Goal: Transaction & Acquisition: Subscribe to service/newsletter

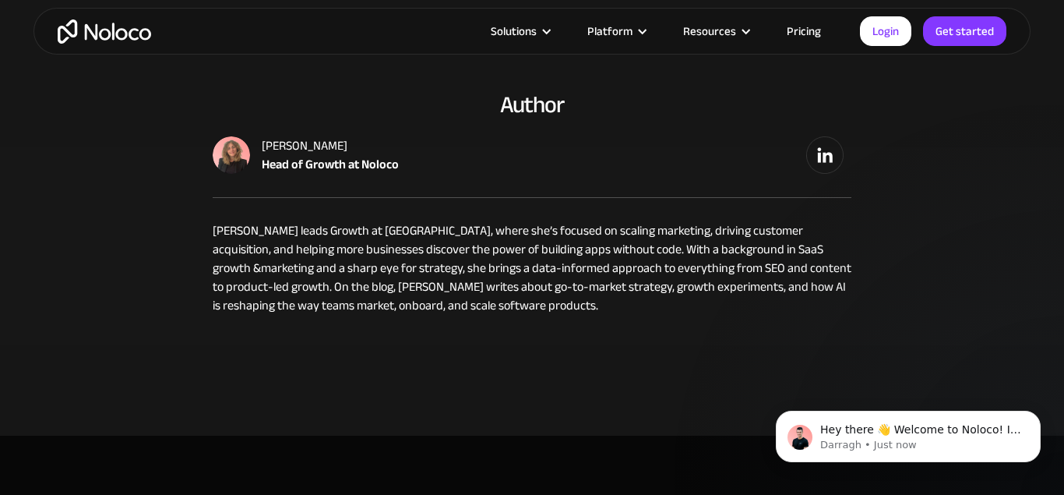
scroll to position [12869, 0]
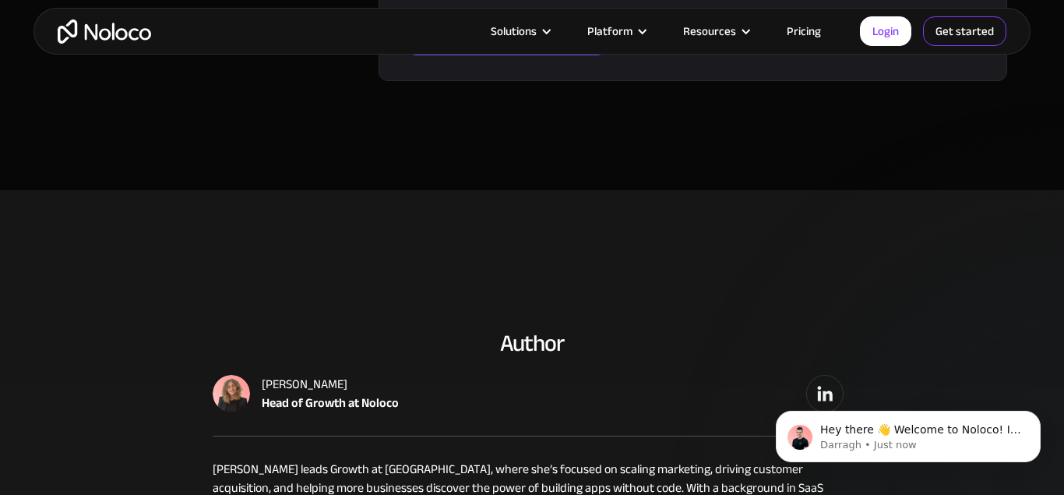
click at [977, 30] on link "Get started" at bounding box center [964, 31] width 83 height 30
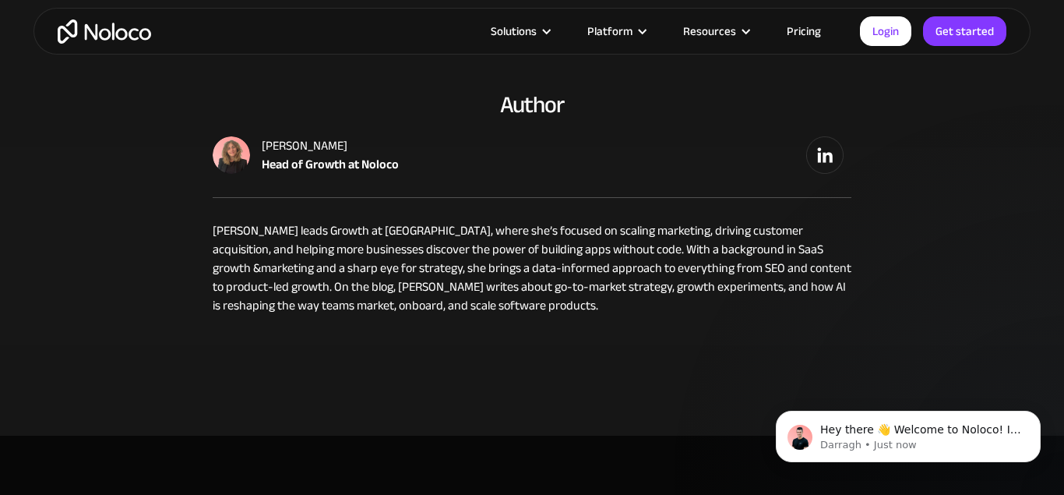
scroll to position [13266, 0]
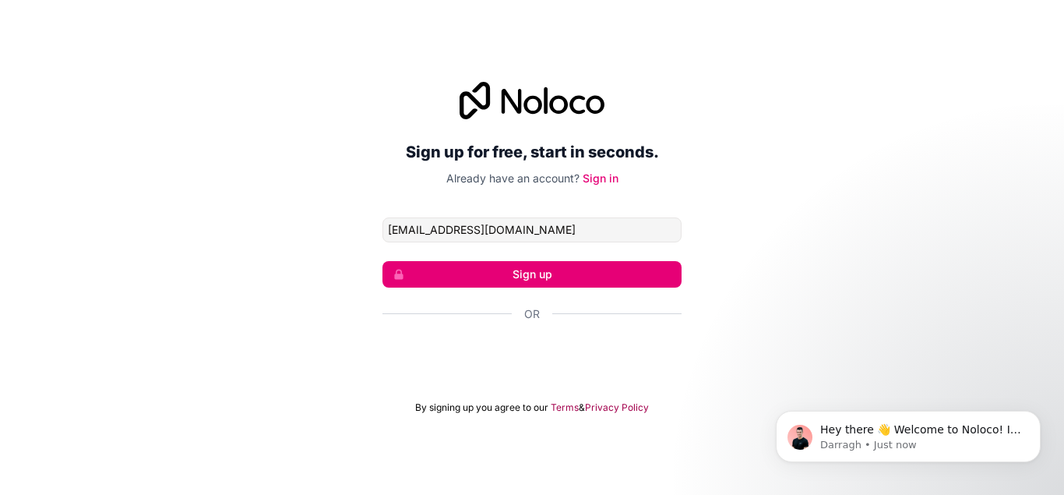
click at [511, 224] on input "[EMAIL_ADDRESS][DOMAIN_NAME]" at bounding box center [531, 229] width 299 height 25
type input "[EMAIL_ADDRESS][DOMAIN_NAME]"
click at [530, 273] on button "Sign up" at bounding box center [531, 274] width 299 height 26
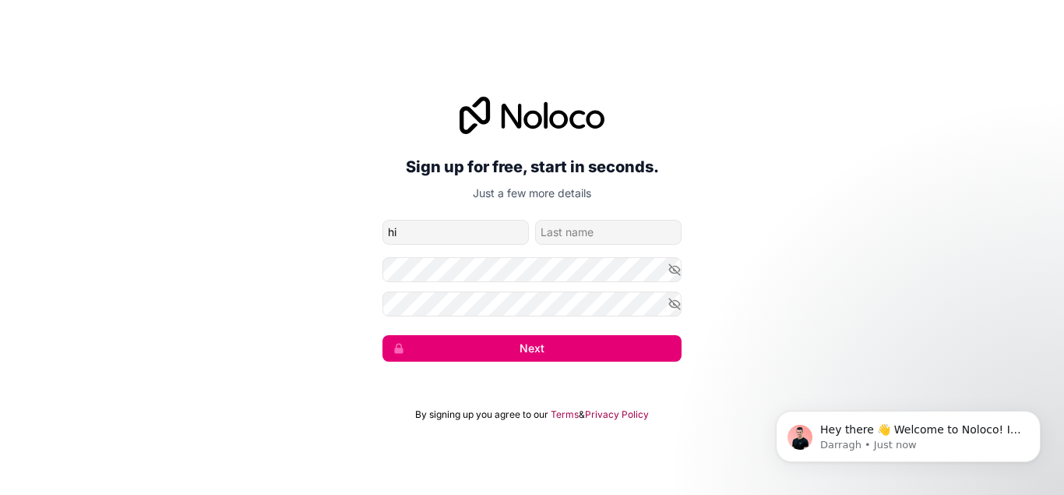
type input "h"
type input "[PERSON_NAME]"
click at [556, 242] on input "family-name" at bounding box center [608, 232] width 146 height 25
type input "Oyella"
click at [672, 305] on icon "button" at bounding box center [674, 304] width 14 height 14
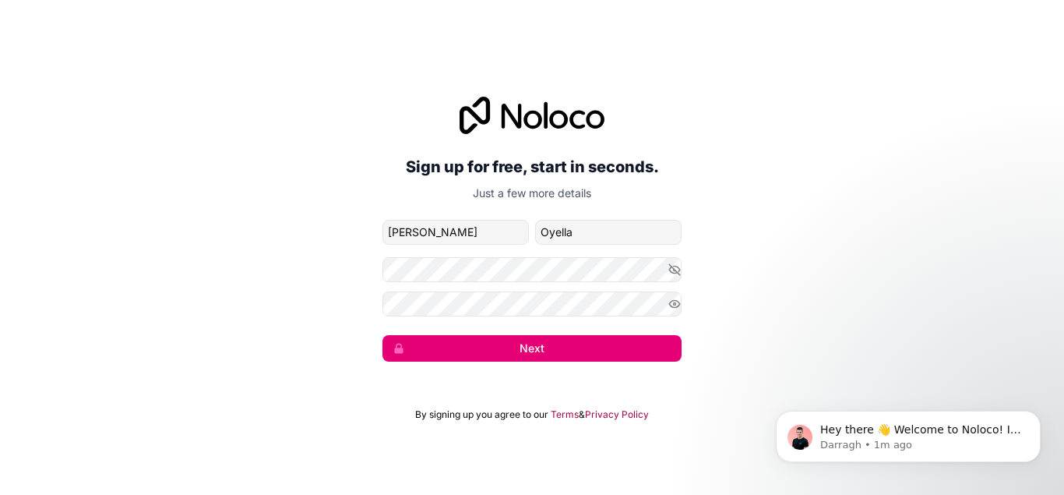
click at [519, 347] on button "Next" at bounding box center [531, 348] width 299 height 26
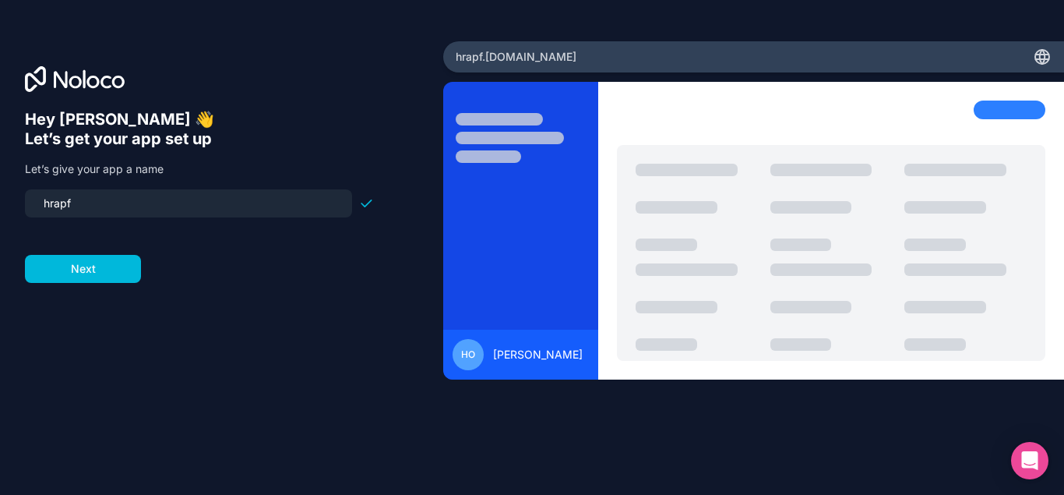
click at [94, 272] on button "Next" at bounding box center [83, 269] width 116 height 28
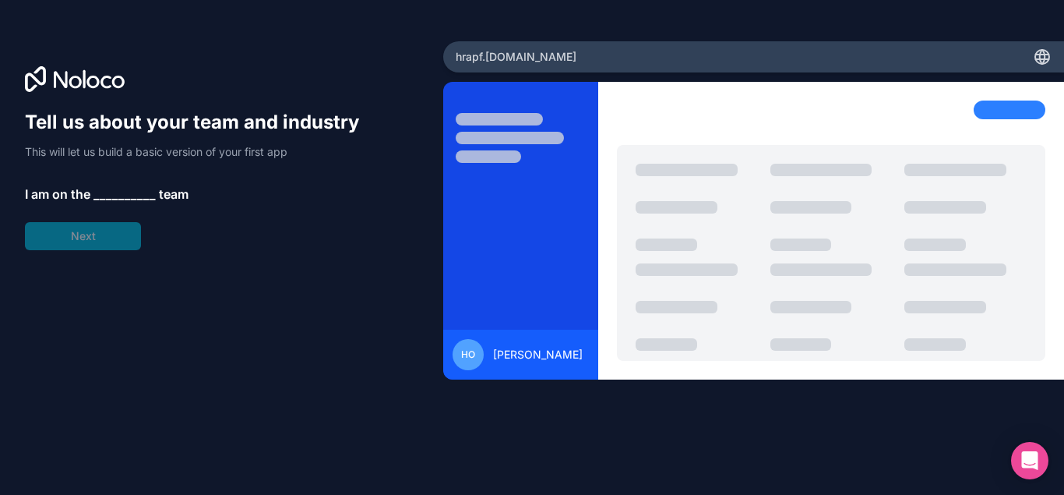
click at [129, 200] on span "__________" at bounding box center [124, 194] width 62 height 19
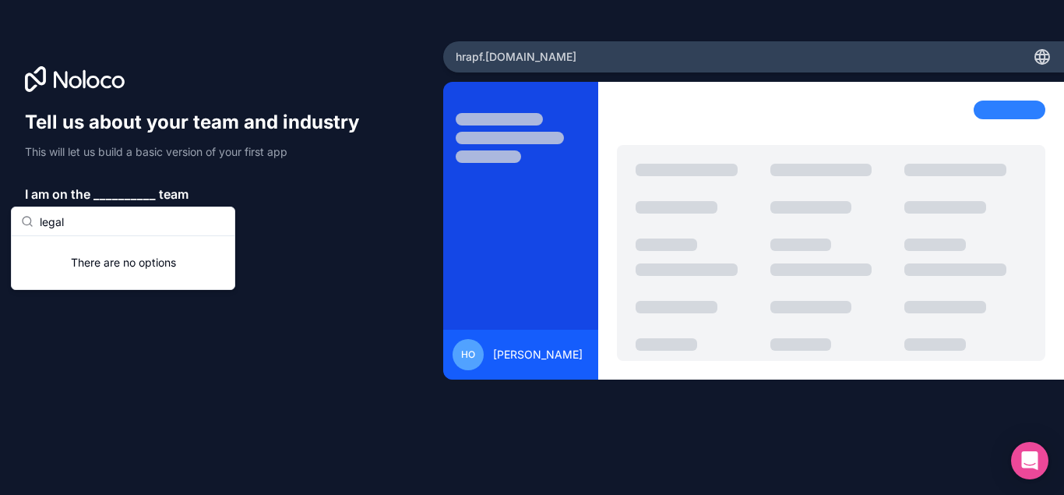
type input "legal"
click at [120, 263] on div "There are no options" at bounding box center [123, 262] width 223 height 53
click at [181, 217] on input "legal" at bounding box center [132, 221] width 185 height 28
drag, startPoint x: 119, startPoint y: 187, endPoint x: 93, endPoint y: 205, distance: 32.0
click at [117, 192] on span "__________" at bounding box center [124, 194] width 62 height 19
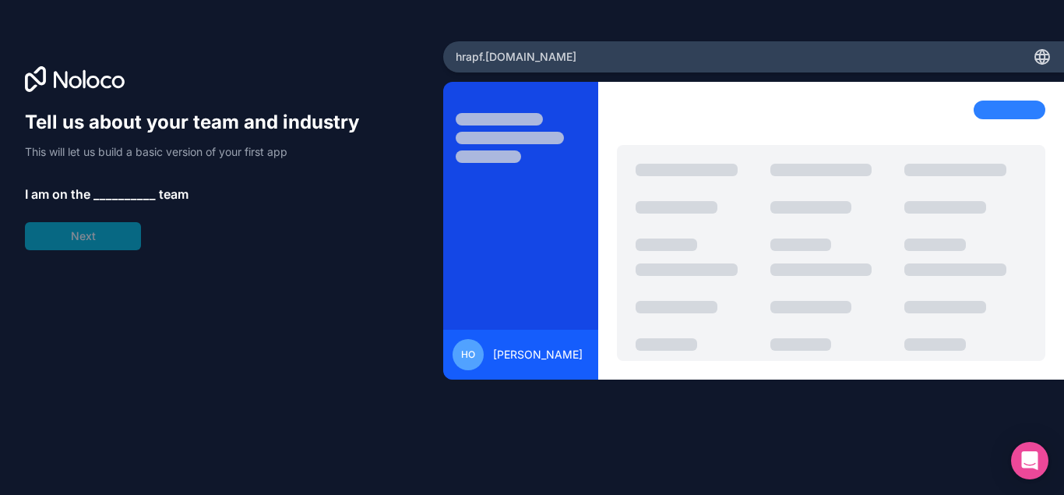
click at [76, 244] on div "Tell us about your team and industry This will let us build a basic version of …" at bounding box center [199, 180] width 349 height 140
click at [109, 207] on div "Tell us about your team and industry This will let us build a basic version of …" at bounding box center [199, 180] width 349 height 140
click at [136, 196] on span "__________" at bounding box center [124, 194] width 62 height 19
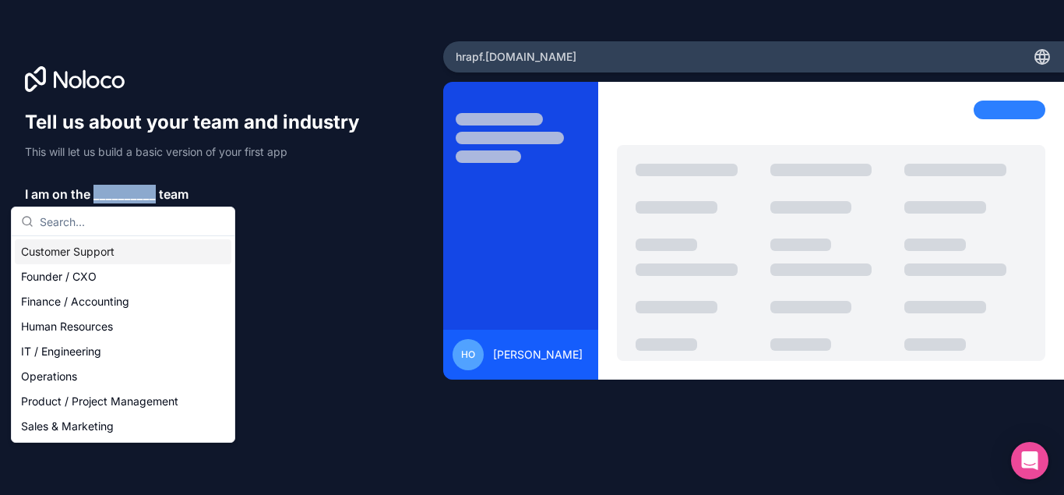
click at [136, 196] on span "__________" at bounding box center [124, 194] width 62 height 19
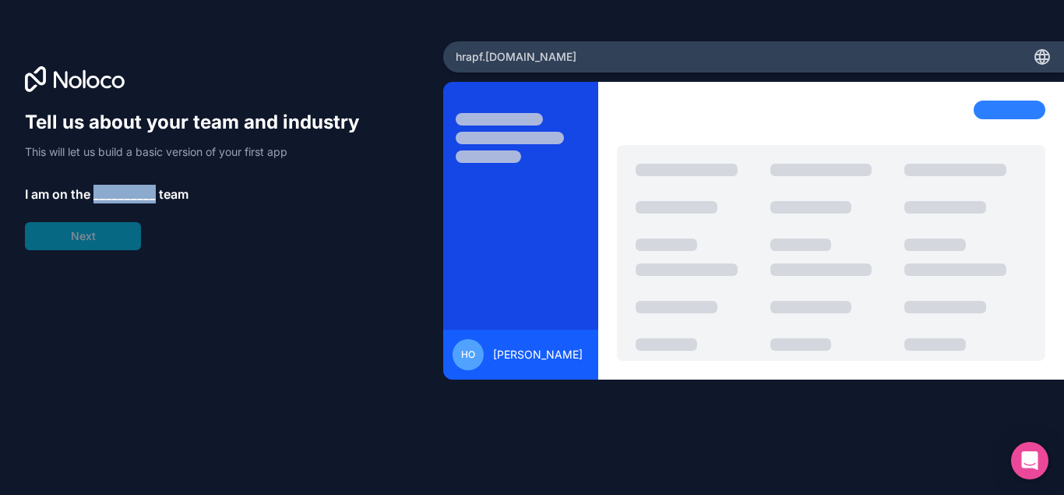
click at [136, 196] on span "__________" at bounding box center [124, 194] width 62 height 19
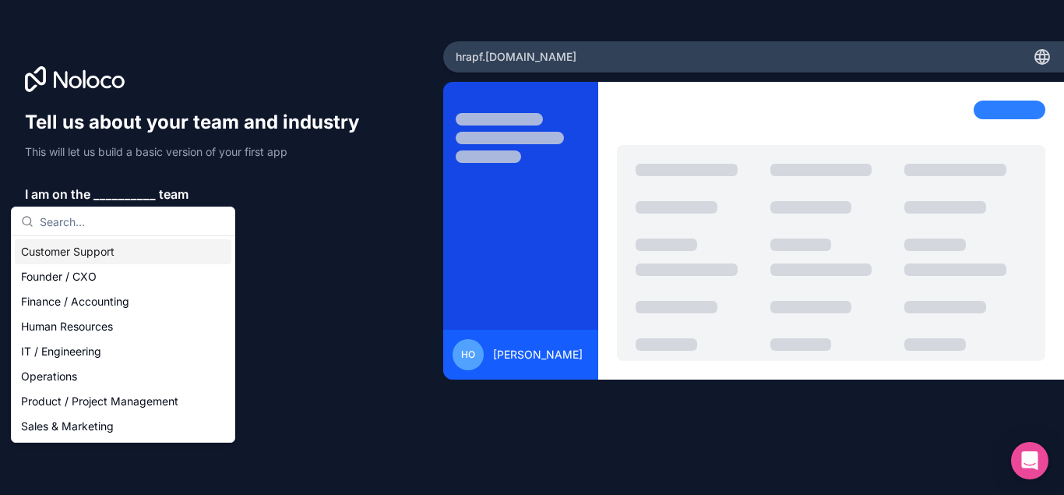
click at [73, 226] on input "text" at bounding box center [132, 221] width 185 height 28
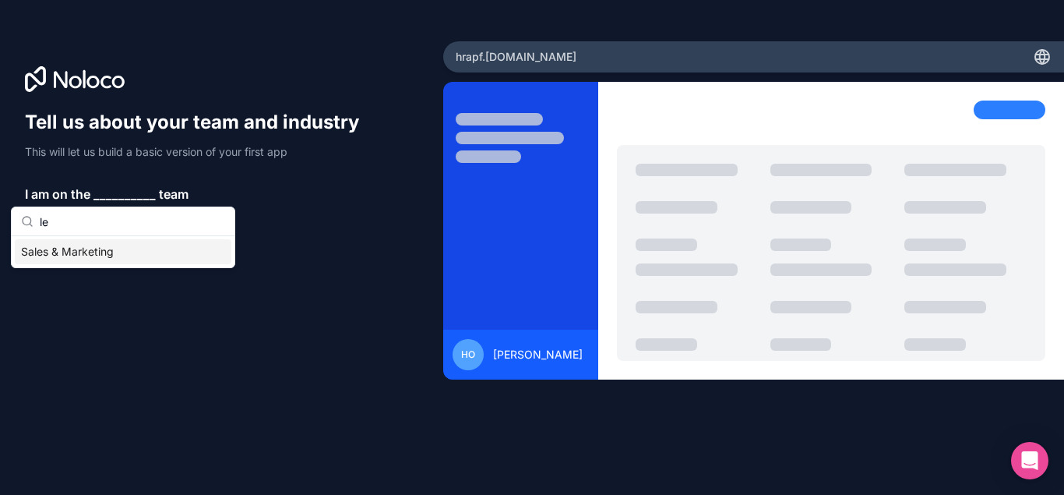
type input "l"
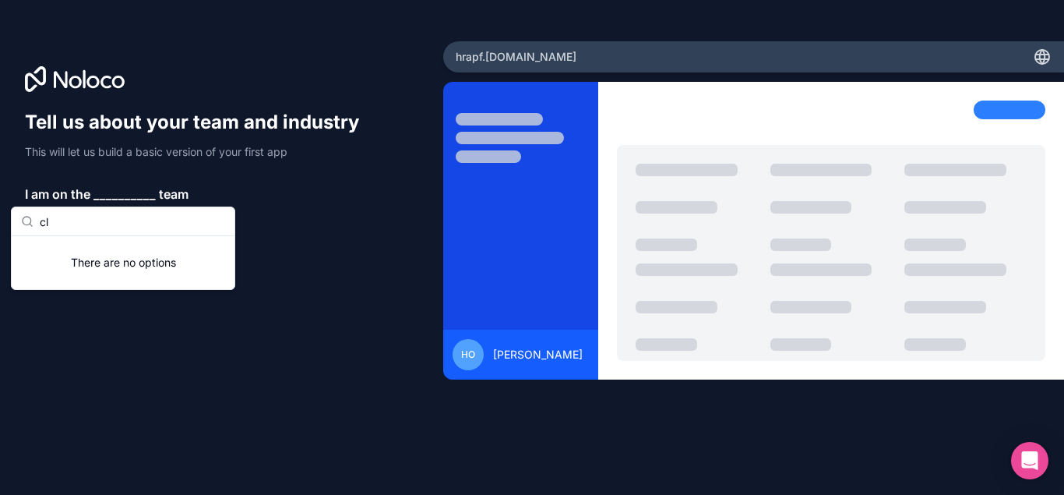
type input "c"
type input "l"
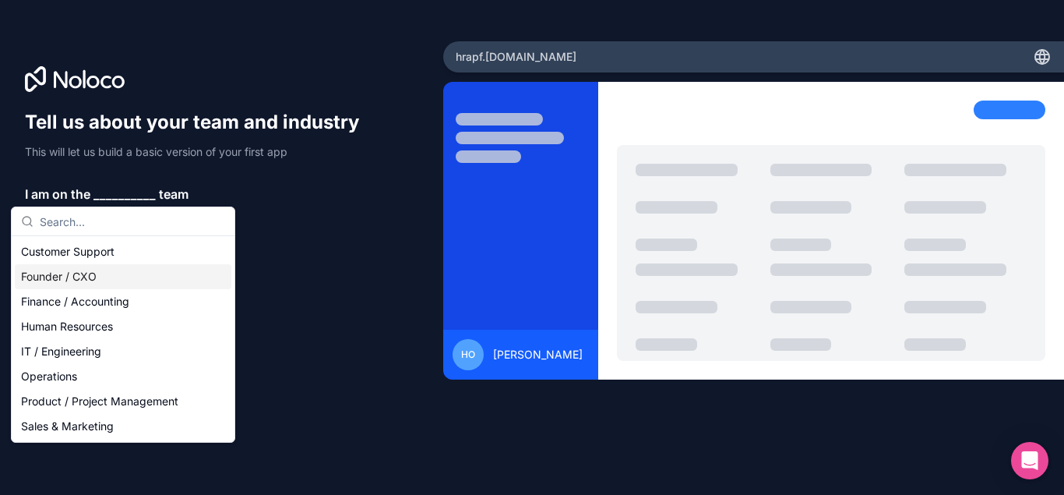
click at [59, 273] on div "Founder / CXO" at bounding box center [123, 276] width 217 height 25
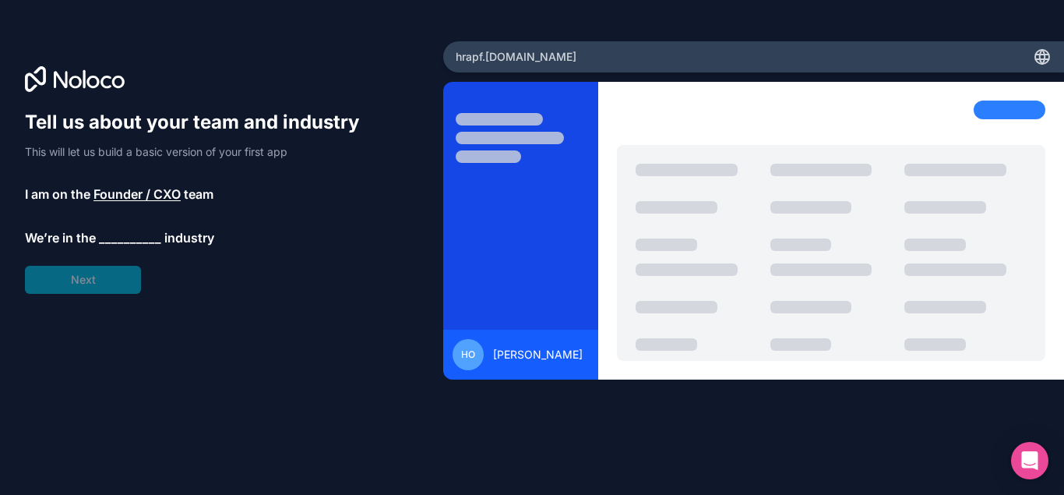
click at [132, 236] on span "__________" at bounding box center [130, 237] width 62 height 19
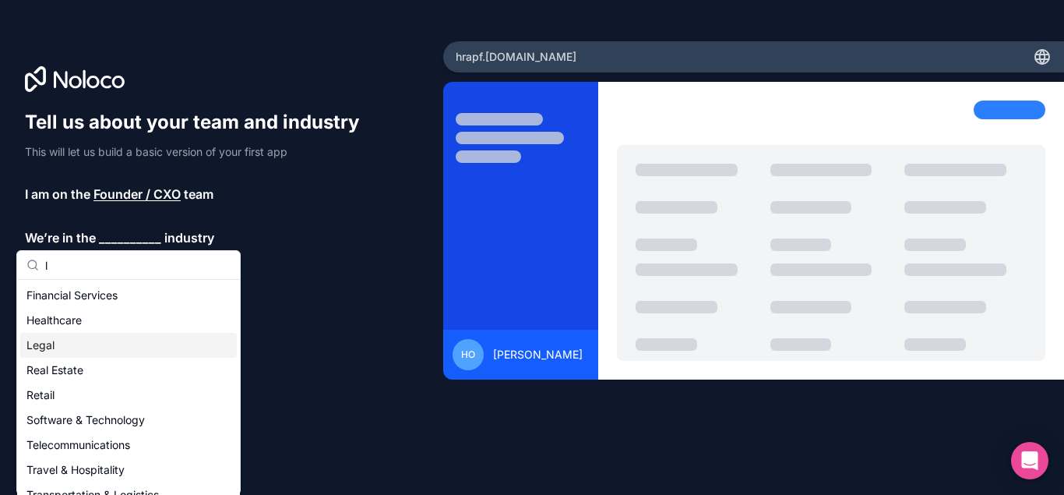
type input "l"
click at [58, 343] on div "Legal" at bounding box center [128, 345] width 217 height 25
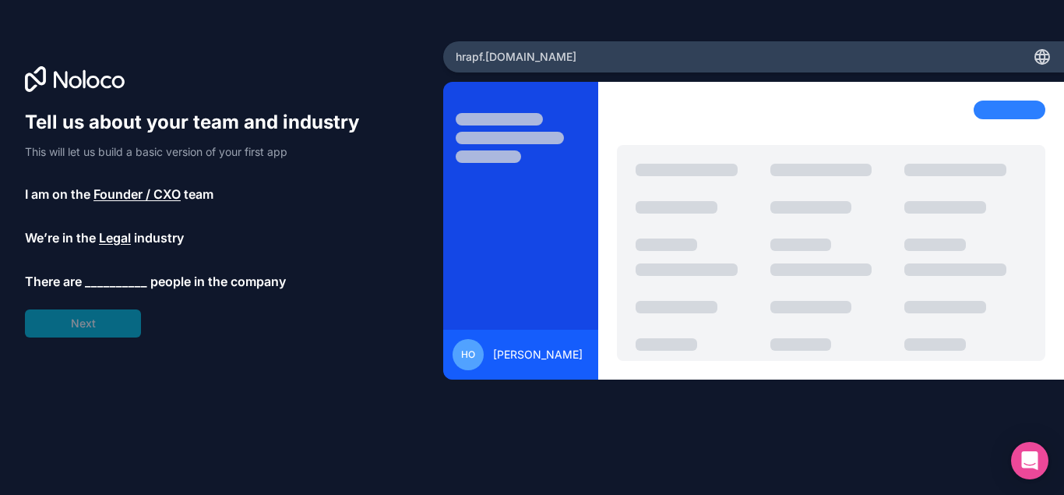
click at [104, 279] on span "__________" at bounding box center [116, 281] width 62 height 19
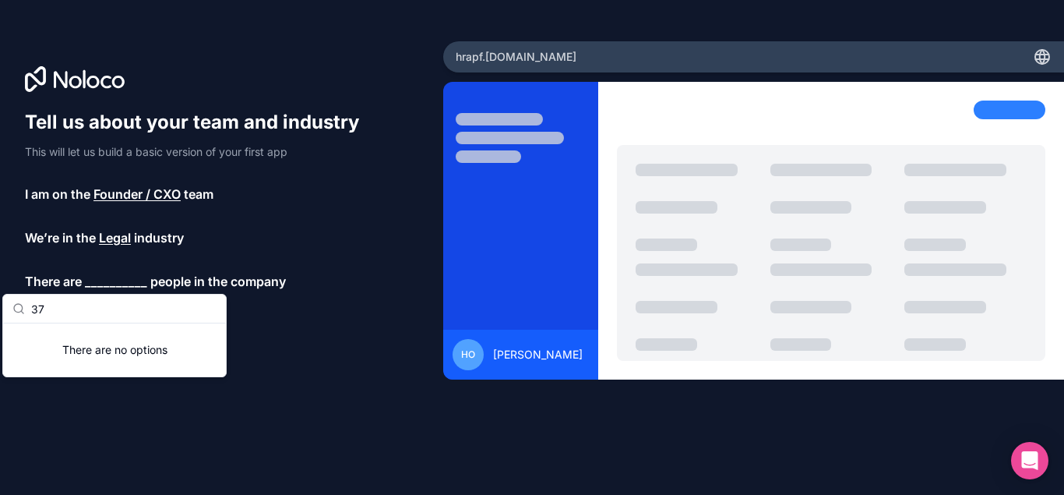
click at [83, 313] on input "37" at bounding box center [123, 308] width 185 height 28
type input "37"
click at [110, 292] on div "Tell us about your team and industry This will let us build a basic version of …" at bounding box center [199, 223] width 349 height 227
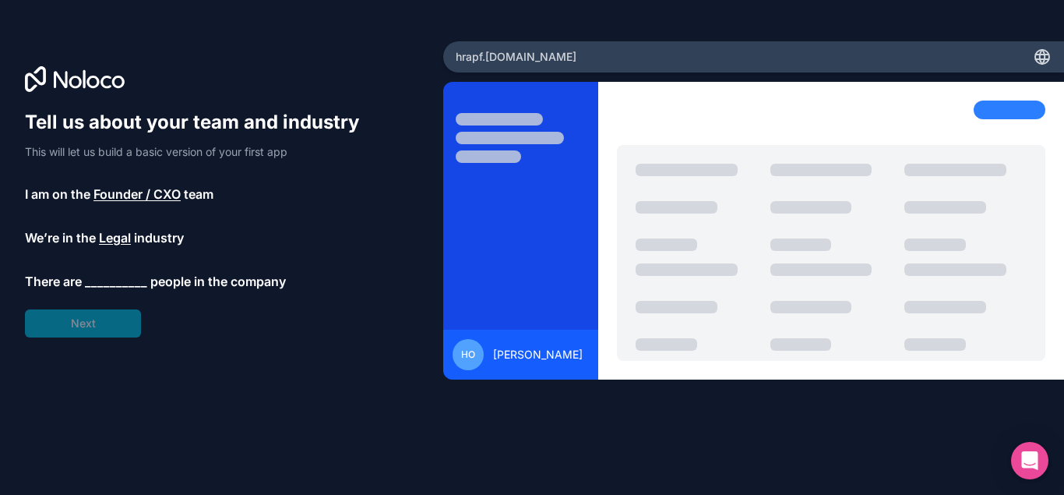
click at [86, 326] on div "Tell us about your team and industry This will let us build a basic version of …" at bounding box center [199, 223] width 349 height 227
click at [97, 289] on span "__________" at bounding box center [116, 281] width 62 height 19
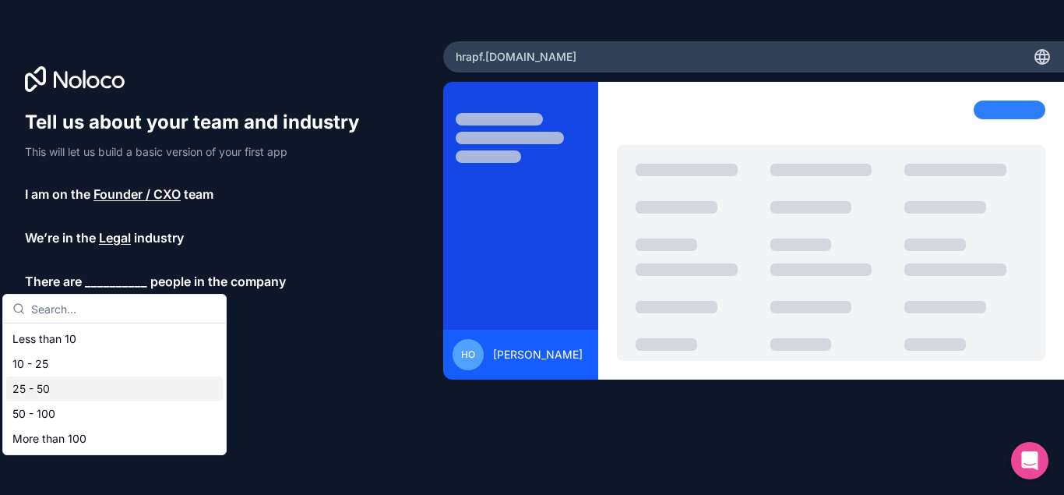
click at [37, 388] on div "25 - 50" at bounding box center [114, 388] width 217 height 25
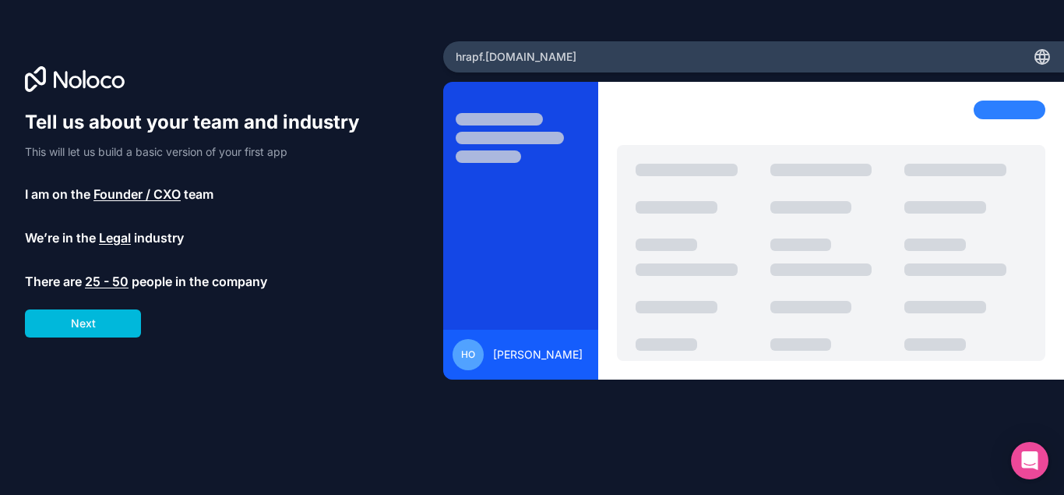
click at [88, 319] on button "Next" at bounding box center [83, 323] width 116 height 28
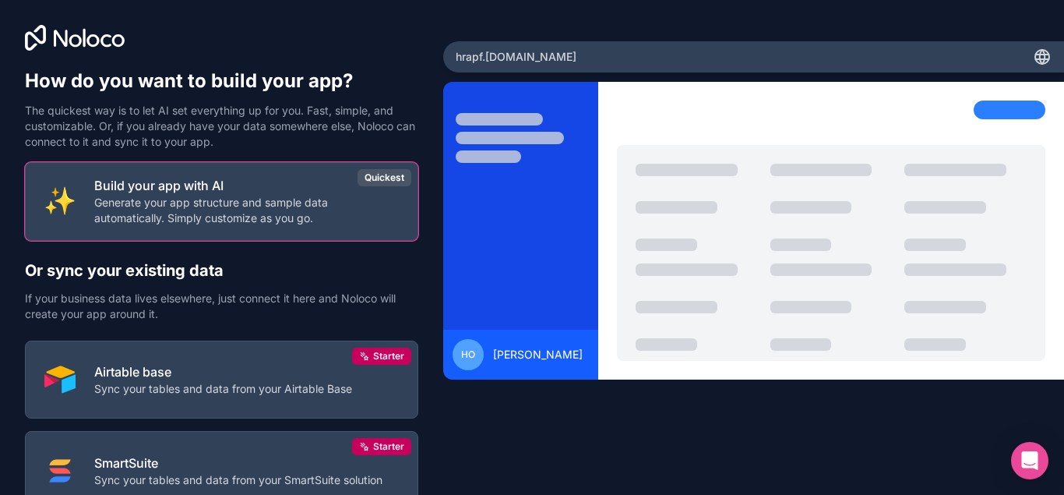
click at [386, 175] on div "Quickest" at bounding box center [384, 177] width 54 height 17
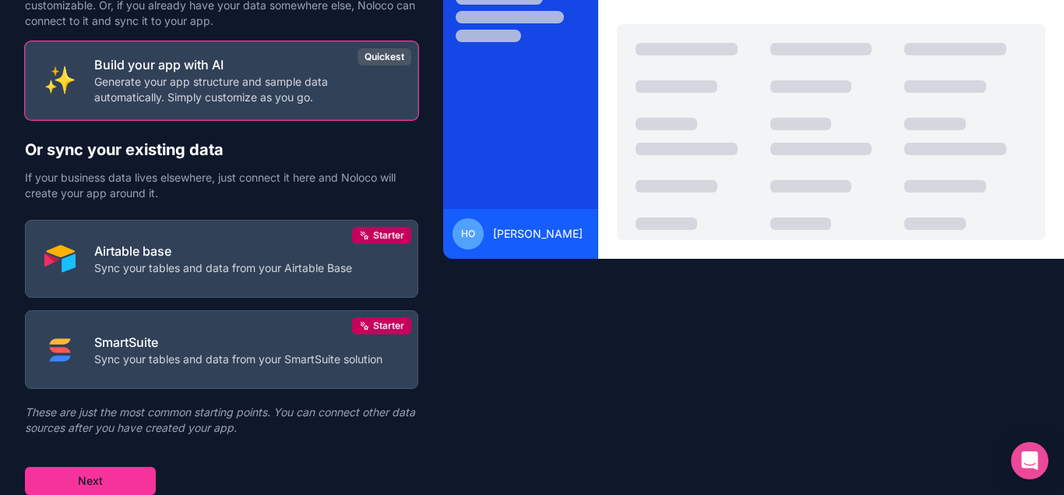
click at [232, 275] on button "Airtable base Sync your tables and data from your Airtable Base Starter" at bounding box center [221, 259] width 393 height 79
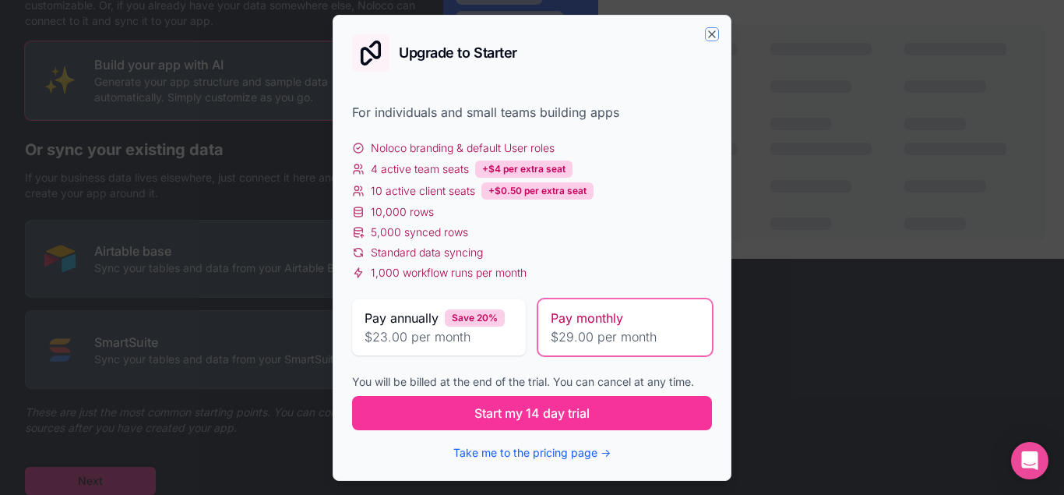
click at [716, 35] on icon "button" at bounding box center [712, 34] width 12 height 12
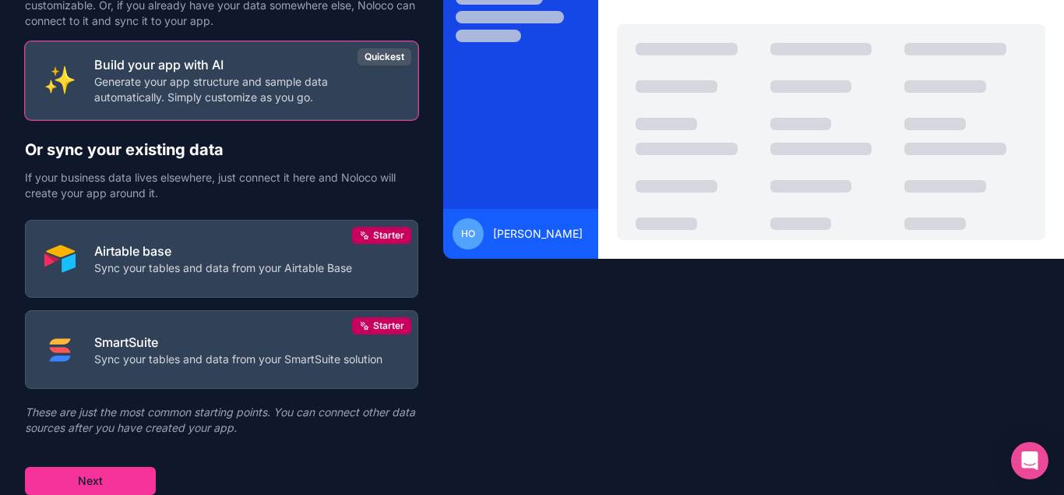
click at [87, 487] on button "Next" at bounding box center [90, 480] width 131 height 28
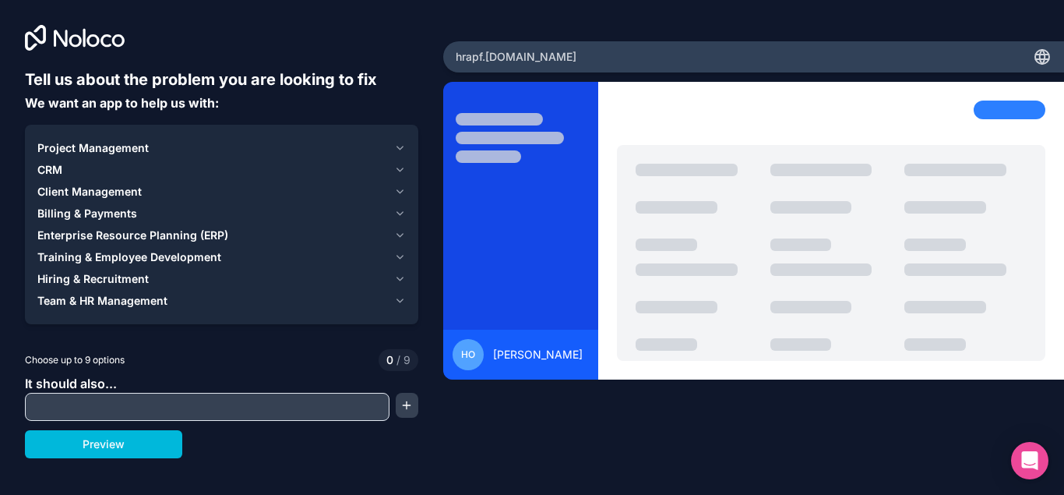
click at [96, 192] on span "Client Management" at bounding box center [89, 192] width 104 height 16
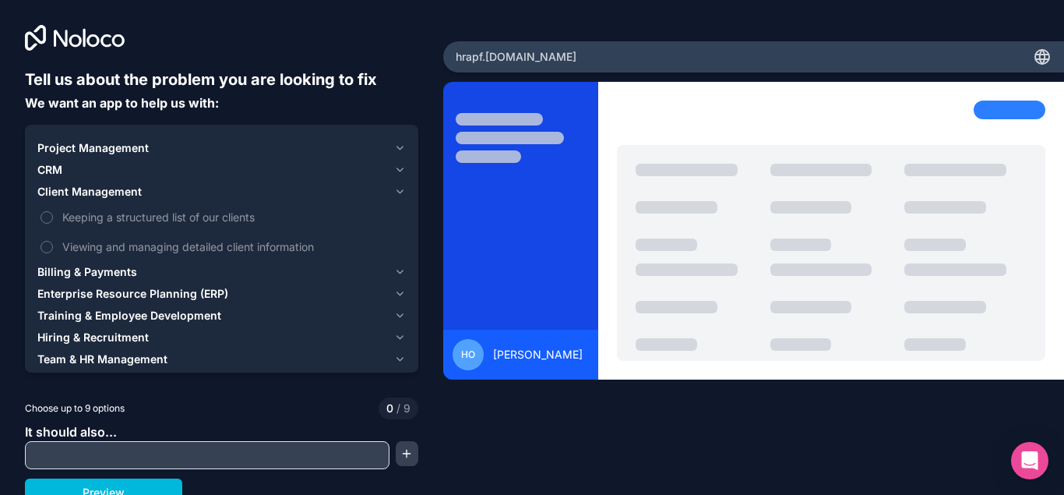
scroll to position [12, 0]
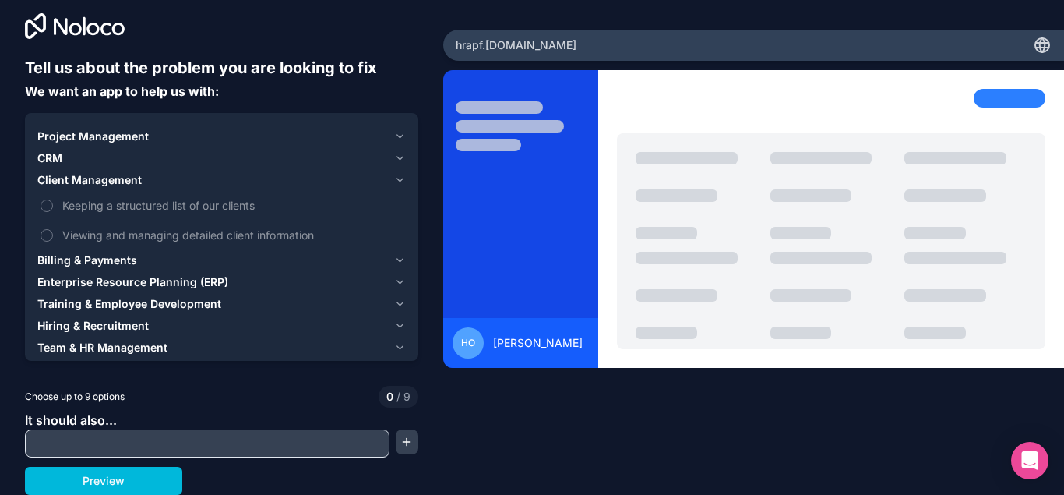
click at [231, 238] on span "Viewing and managing detailed client information" at bounding box center [232, 235] width 340 height 16
click at [53, 238] on button "Viewing and managing detailed client information" at bounding box center [46, 235] width 12 height 12
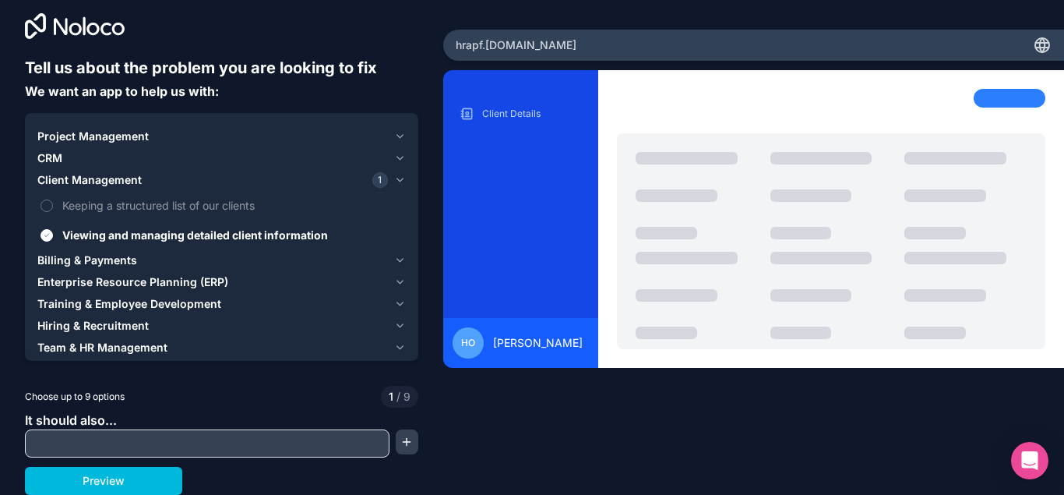
click at [144, 211] on span "Keeping a structured list of our clients" at bounding box center [232, 205] width 340 height 16
click at [53, 211] on button "Keeping a structured list of our clients" at bounding box center [46, 205] width 12 height 12
click at [112, 132] on span "Project Management" at bounding box center [92, 136] width 111 height 16
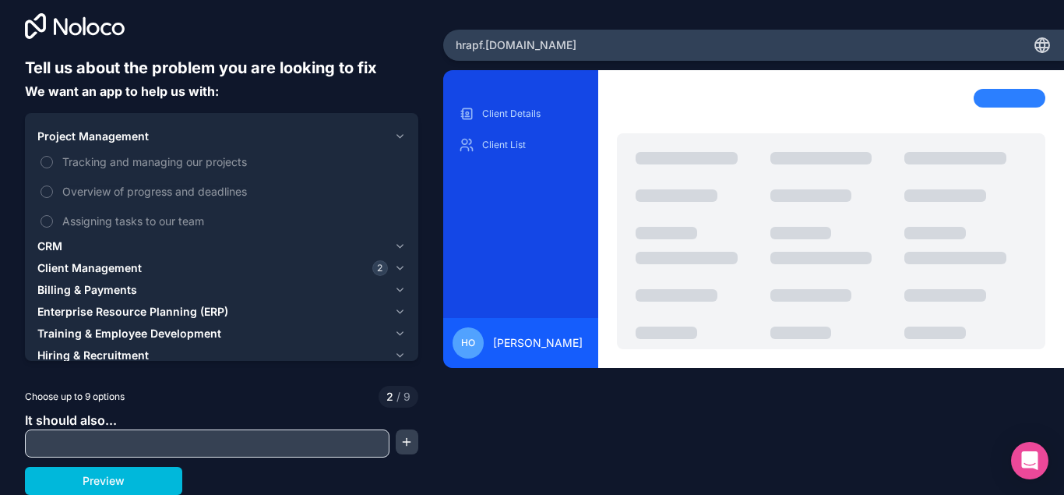
click at [61, 265] on span "Client Management" at bounding box center [89, 268] width 104 height 16
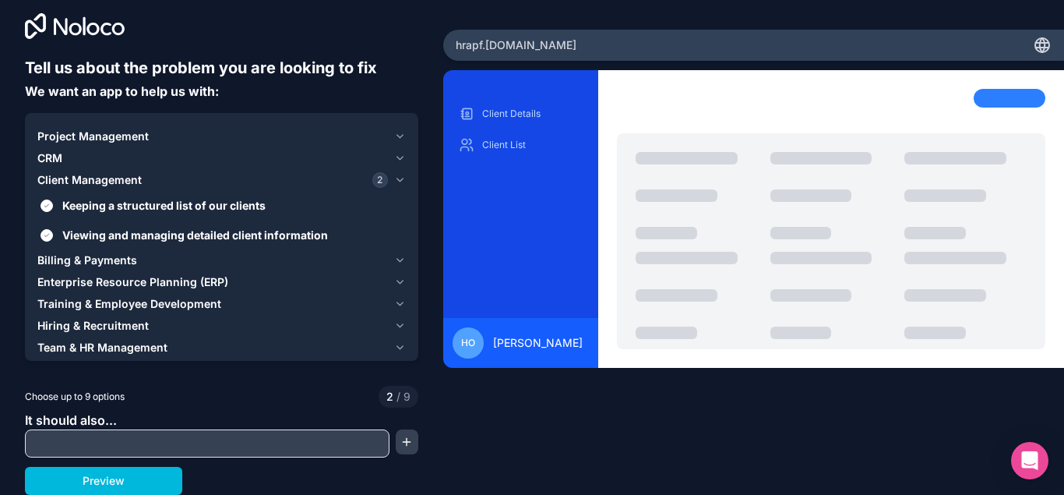
click at [136, 439] on input "text" at bounding box center [207, 443] width 357 height 22
type input "updates on the clients cases"
click at [157, 375] on div at bounding box center [221, 370] width 393 height 12
drag, startPoint x: 212, startPoint y: 449, endPoint x: 220, endPoint y: 449, distance: 7.8
click at [220, 449] on input "updates on the clients cases" at bounding box center [207, 443] width 357 height 22
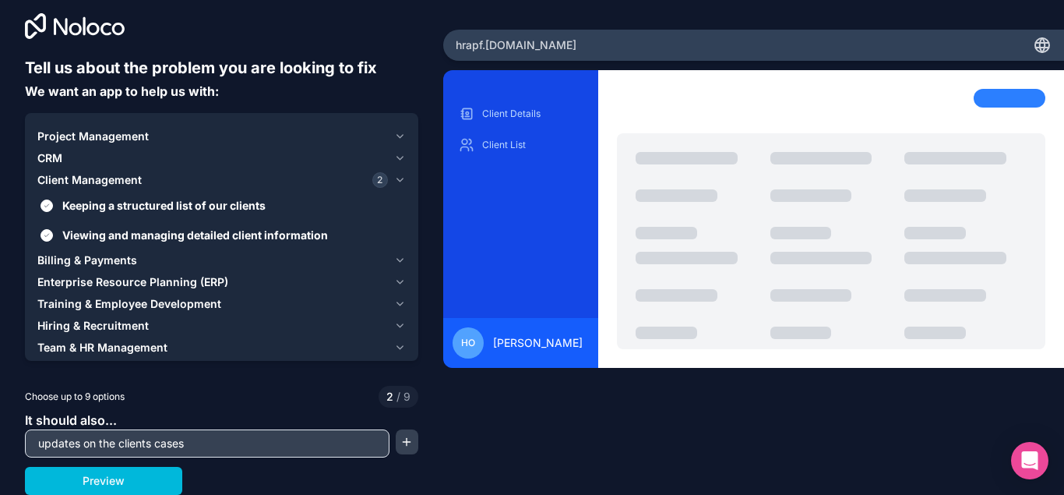
click at [402, 444] on button "button" at bounding box center [407, 441] width 23 height 25
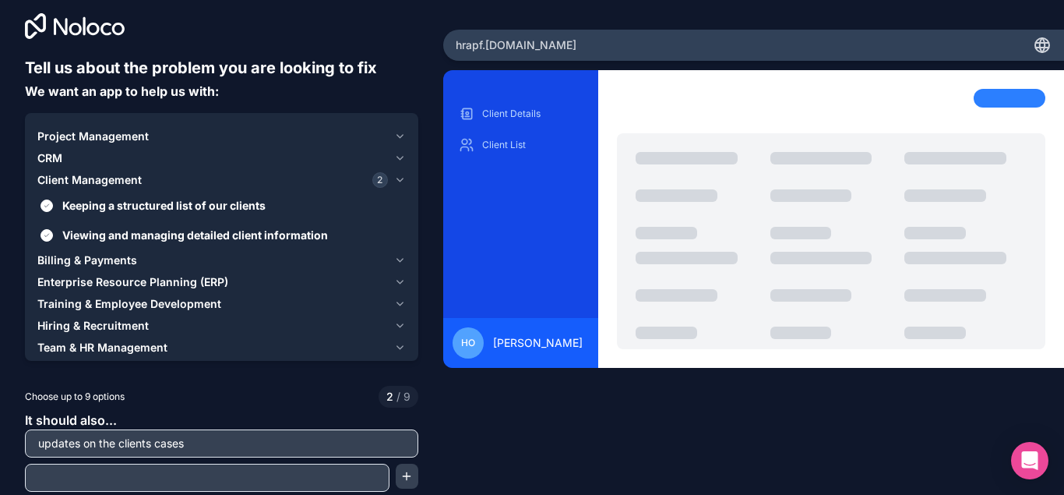
scroll to position [46, 0]
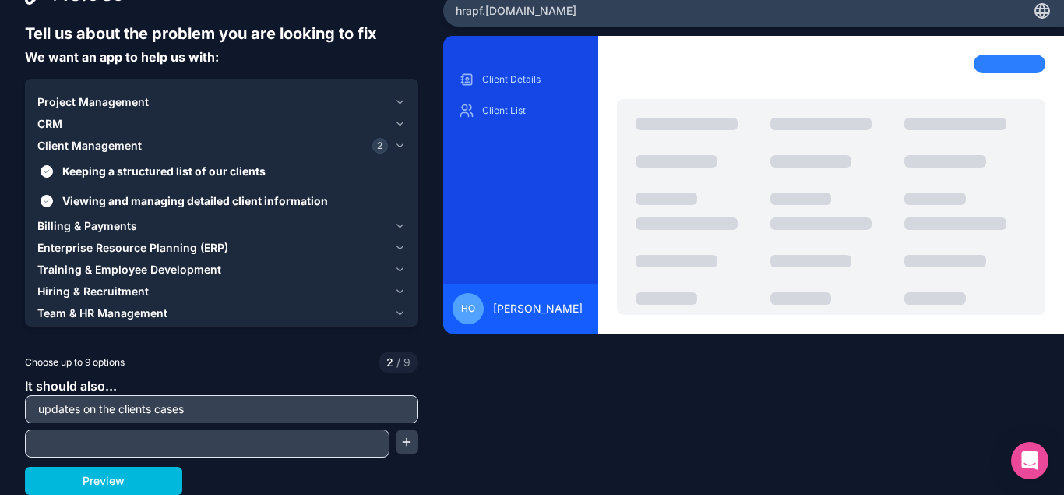
click at [181, 441] on input "text" at bounding box center [207, 443] width 357 height 22
type input "dates"
click at [403, 448] on button "button" at bounding box center [407, 441] width 23 height 25
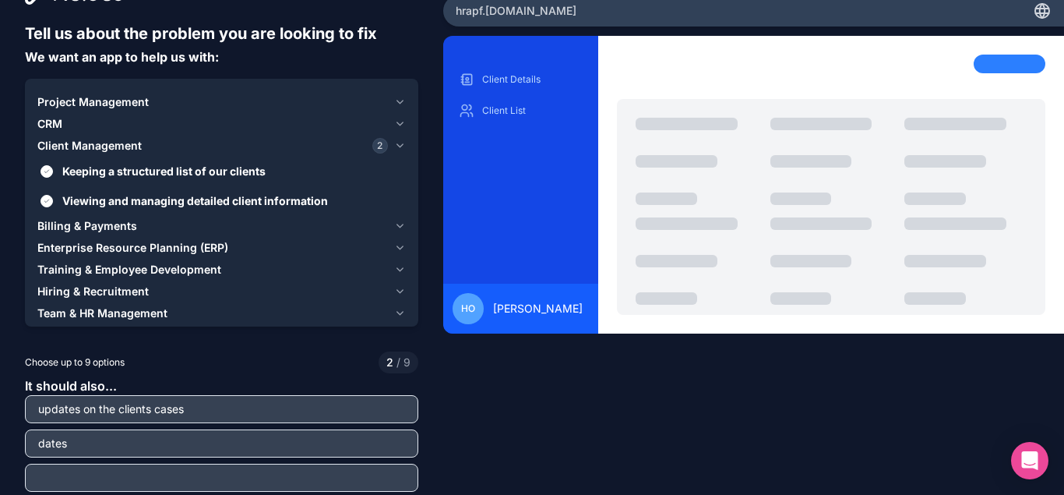
click at [66, 488] on div at bounding box center [221, 477] width 393 height 28
click at [71, 483] on input "text" at bounding box center [221, 477] width 385 height 22
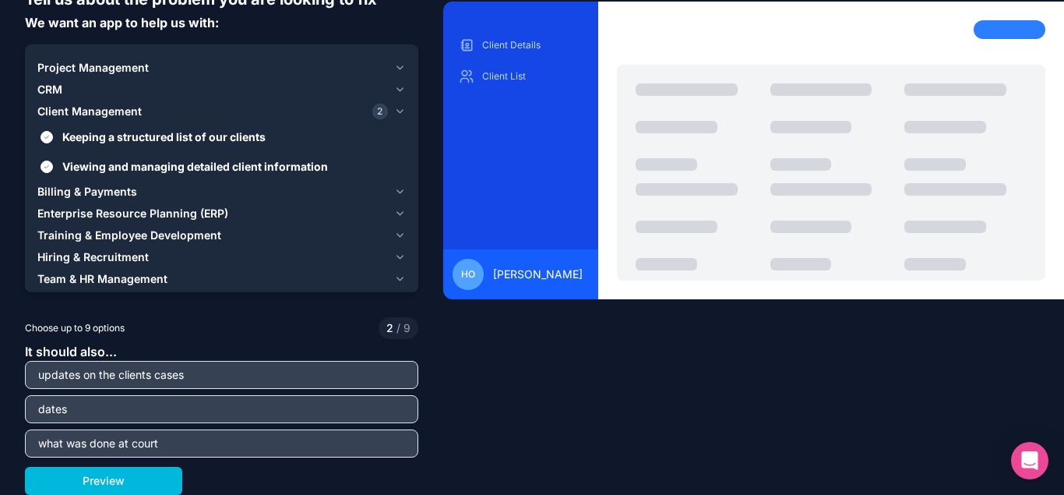
type input "what was done at court"
click at [414, 329] on div "2 / 9" at bounding box center [398, 328] width 40 height 22
click at [146, 487] on button "Preview" at bounding box center [103, 480] width 157 height 28
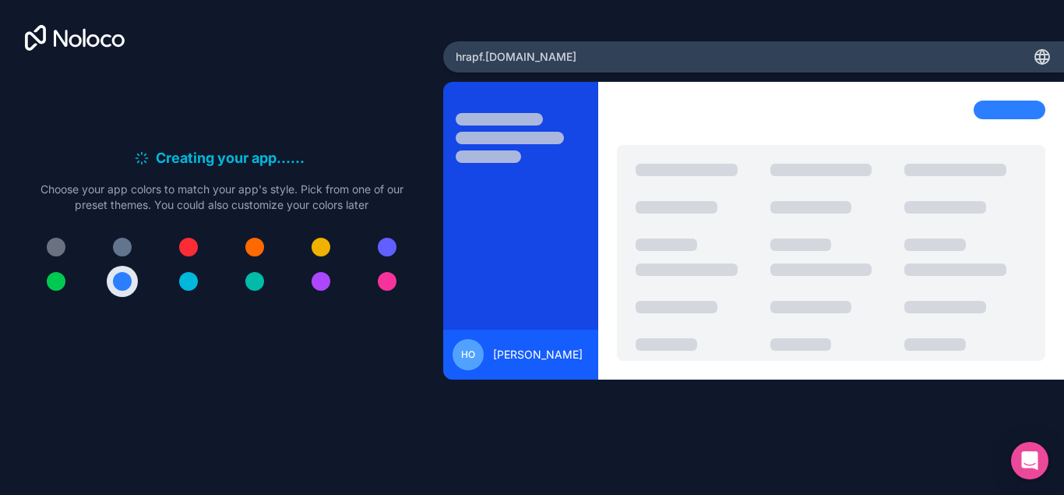
scroll to position [0, 0]
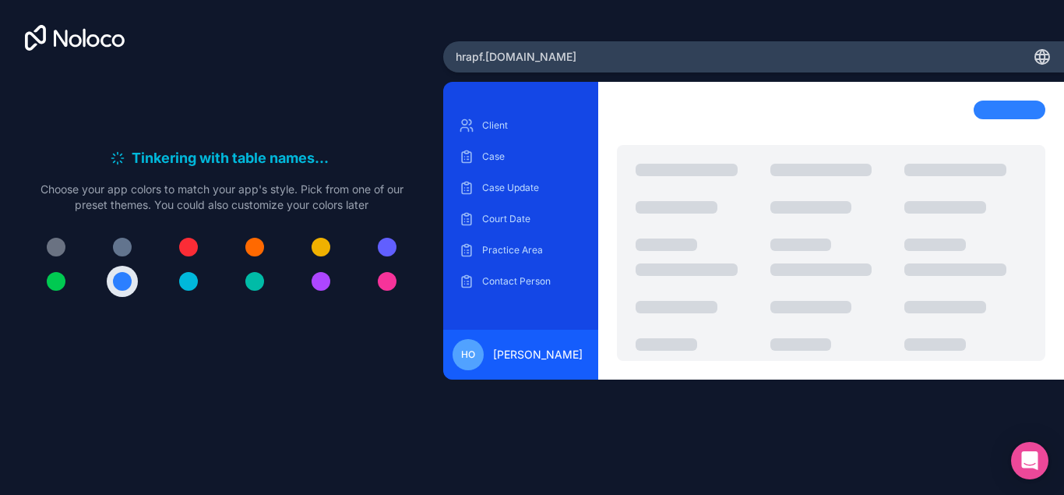
click at [385, 247] on div at bounding box center [387, 247] width 19 height 19
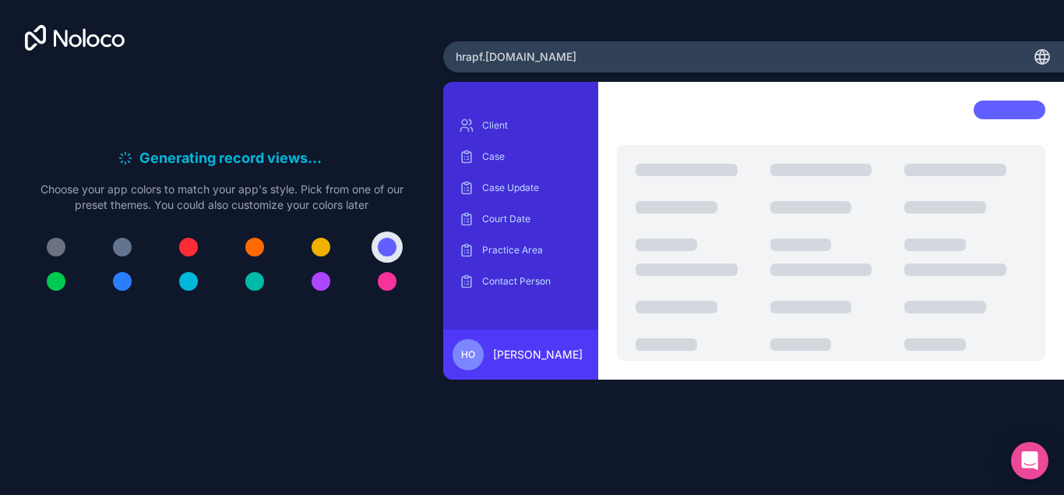
click at [383, 242] on div at bounding box center [387, 247] width 19 height 19
